Goal: Task Accomplishment & Management: Complete application form

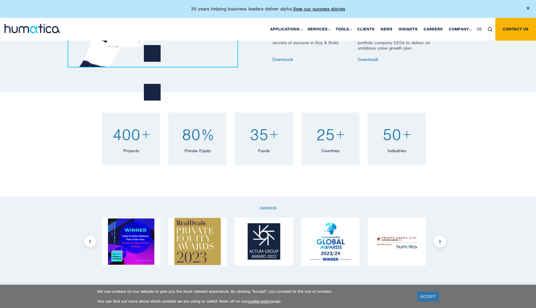
scroll to position [414, 0]
click at [437, 31] on link "Careers" at bounding box center [432, 29] width 25 height 23
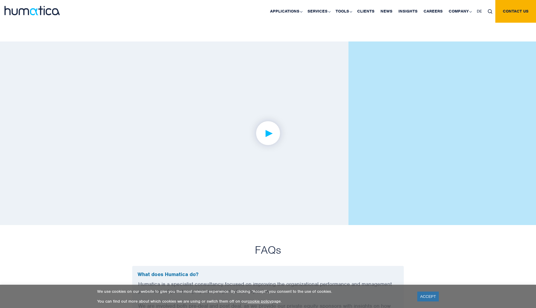
scroll to position [1264, 0]
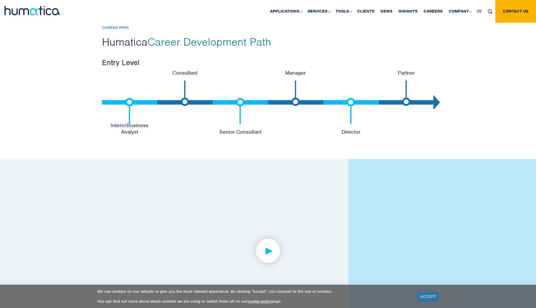
click at [184, 70] on p "Consultant" at bounding box center [184, 73] width 55 height 7
click at [127, 113] on img at bounding box center [129, 111] width 8 height 26
click at [129, 131] on p "Intern/Business Analyst" at bounding box center [129, 128] width 55 height 13
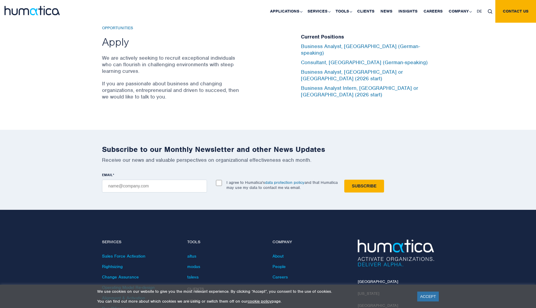
scroll to position [2003, 0]
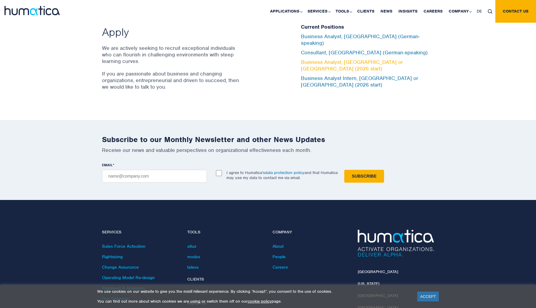
click at [322, 64] on link "Business Analyst, London or Munich (2026 start)" at bounding box center [352, 65] width 102 height 13
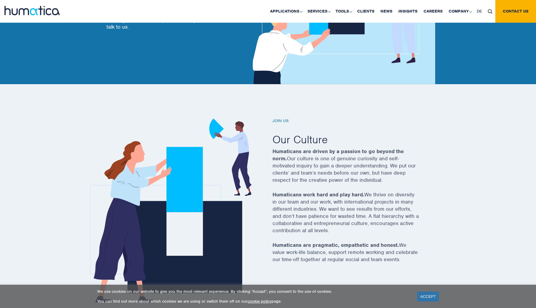
scroll to position [0, 0]
